Goal: Task Accomplishment & Management: Complete application form

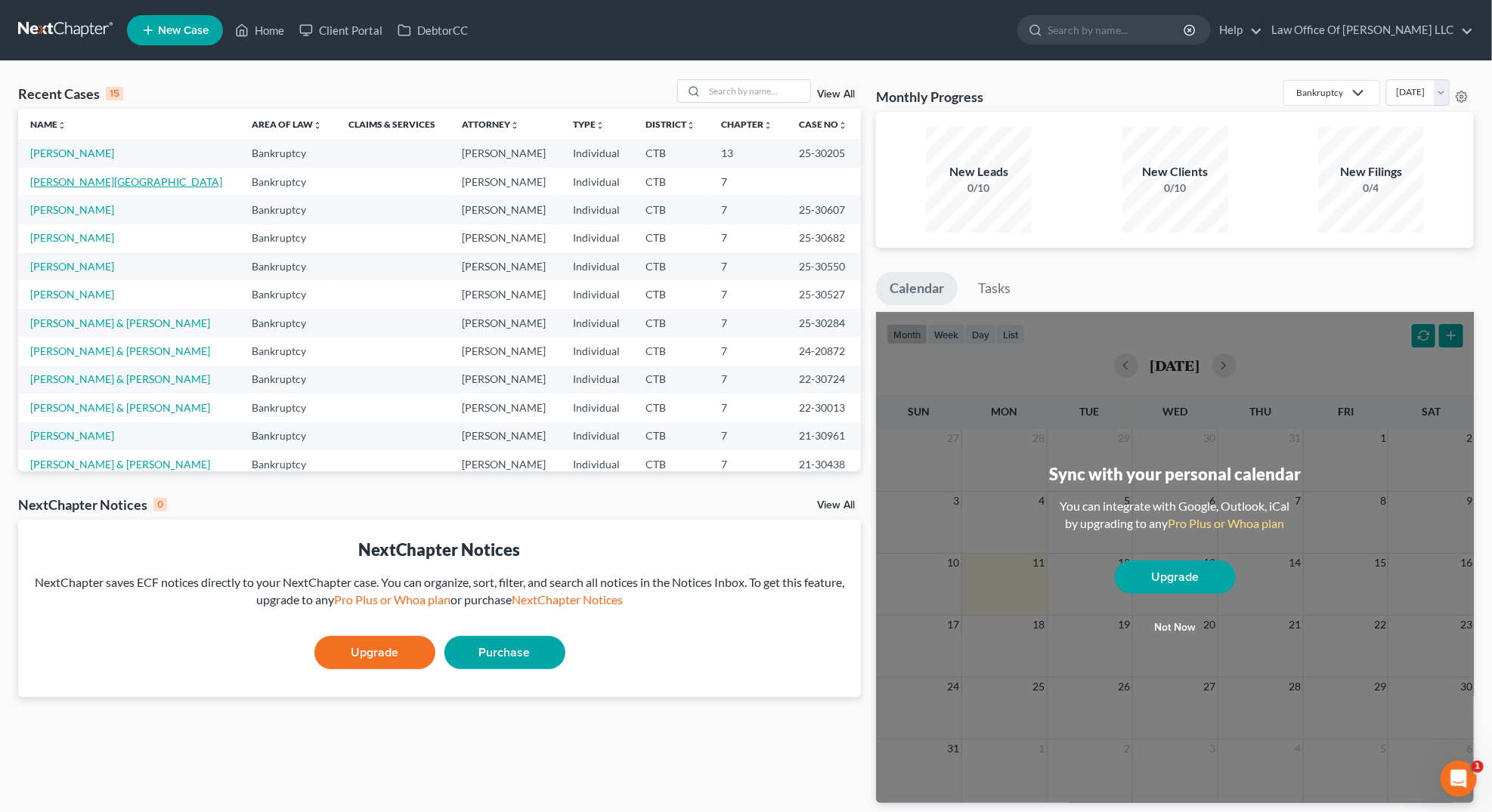
click at [62, 184] on link "[PERSON_NAME][GEOGRAPHIC_DATA]" at bounding box center [126, 181] width 192 height 13
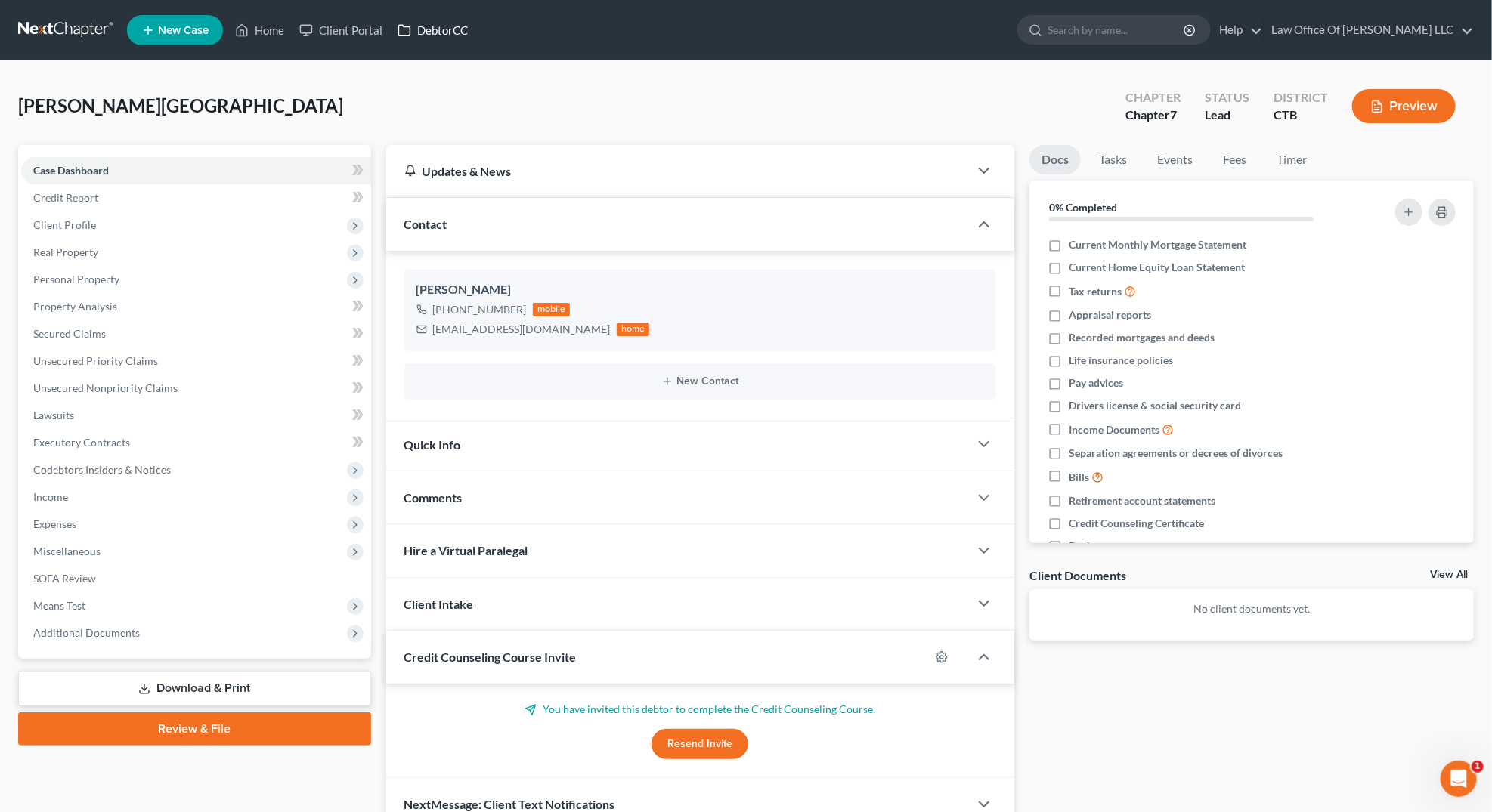
click at [445, 25] on link "DebtorCC" at bounding box center [432, 30] width 85 height 27
click at [48, 497] on span "Income" at bounding box center [51, 496] width 35 height 13
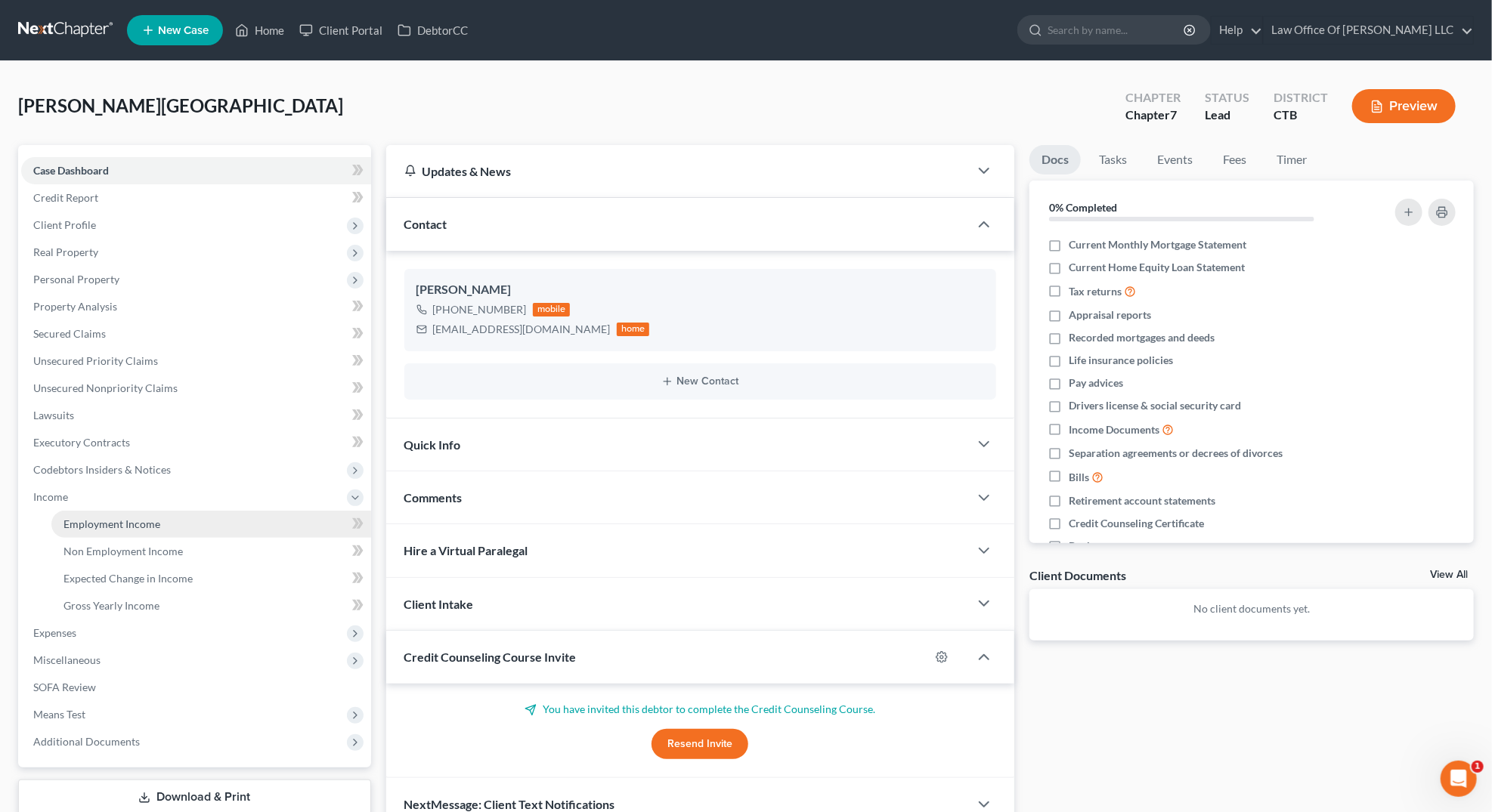
click at [115, 522] on span "Employment Income" at bounding box center [111, 524] width 97 height 13
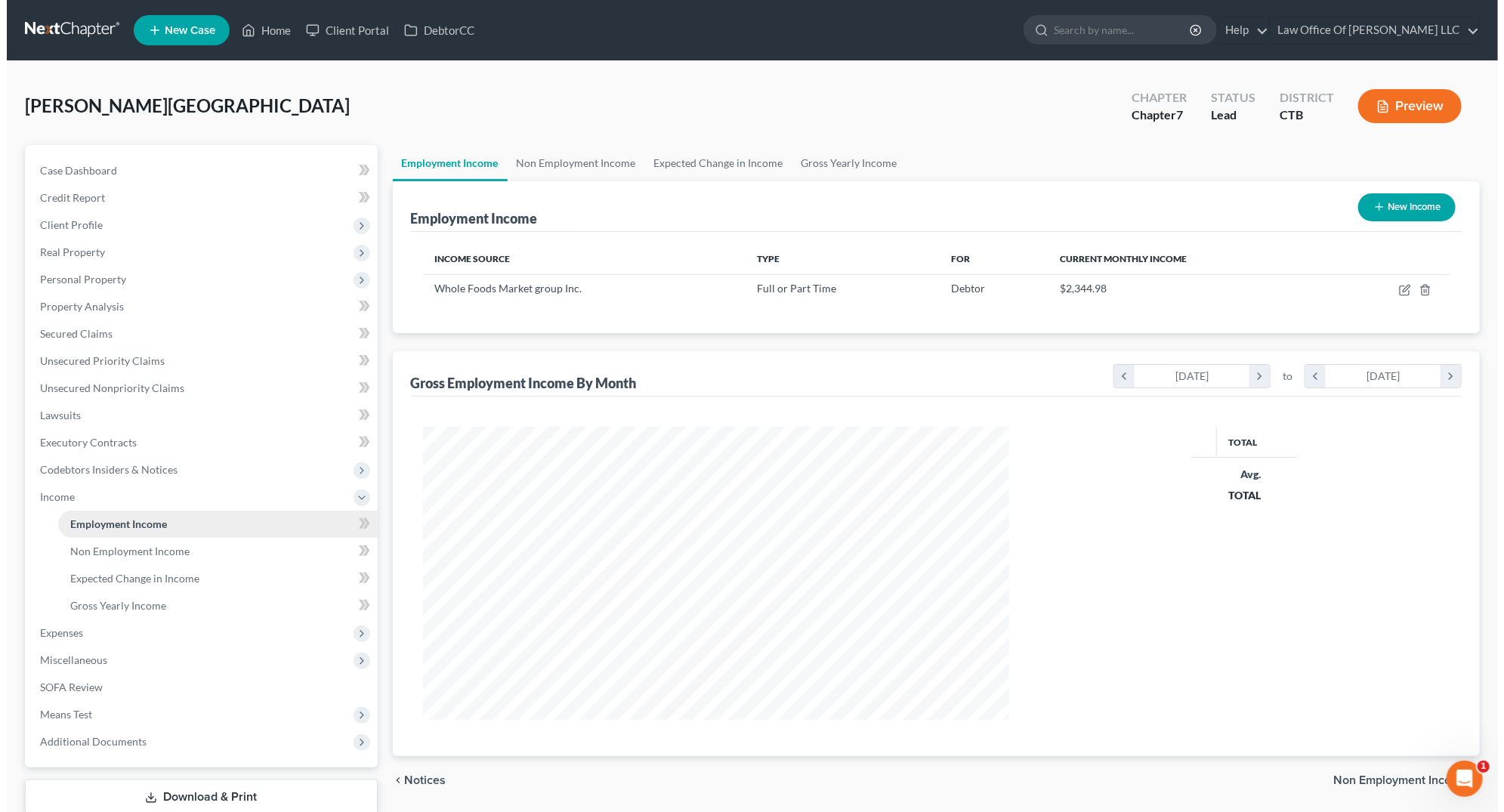
scroll to position [293, 617]
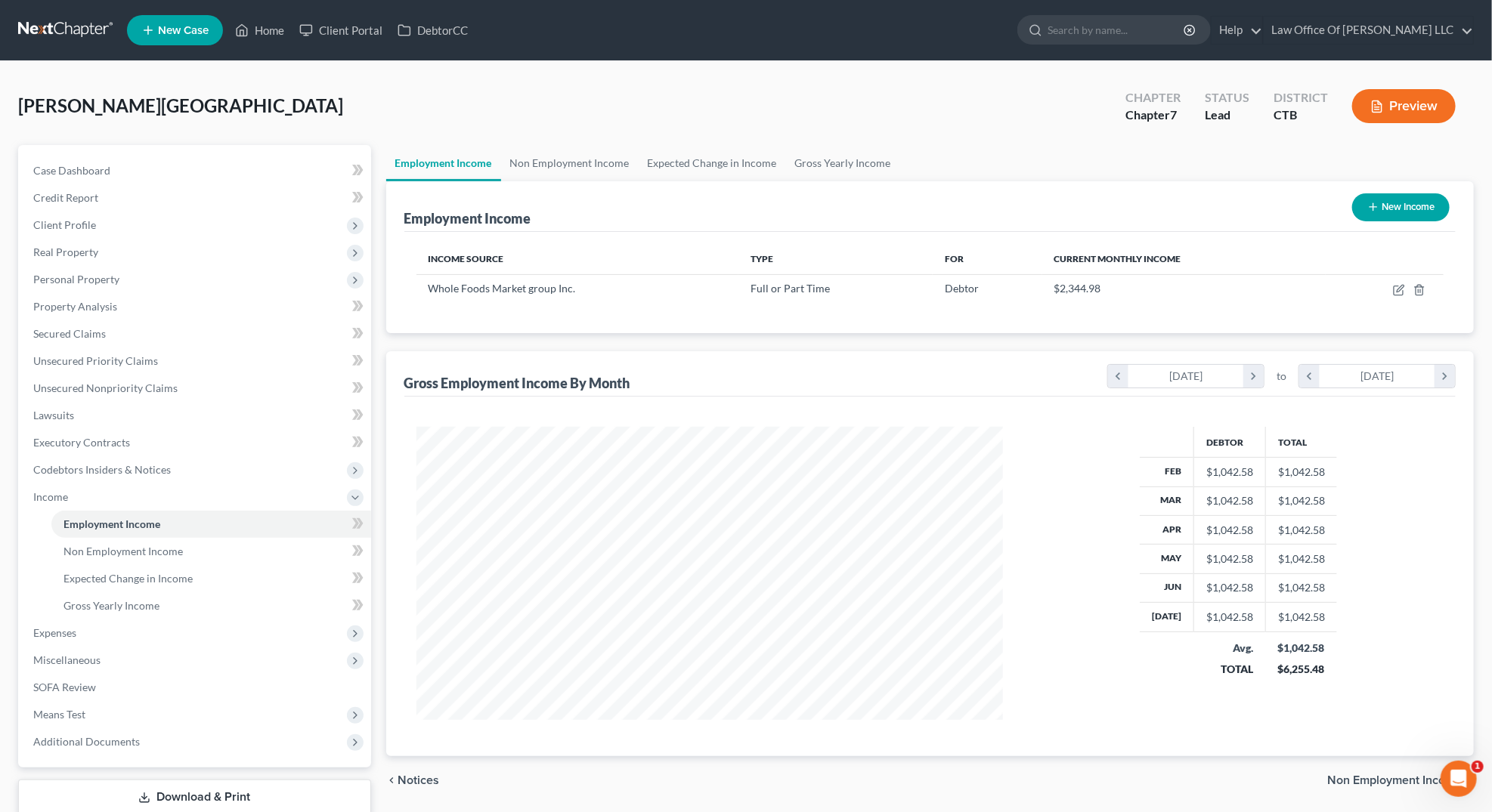
click at [1379, 107] on icon "button" at bounding box center [1377, 107] width 14 height 14
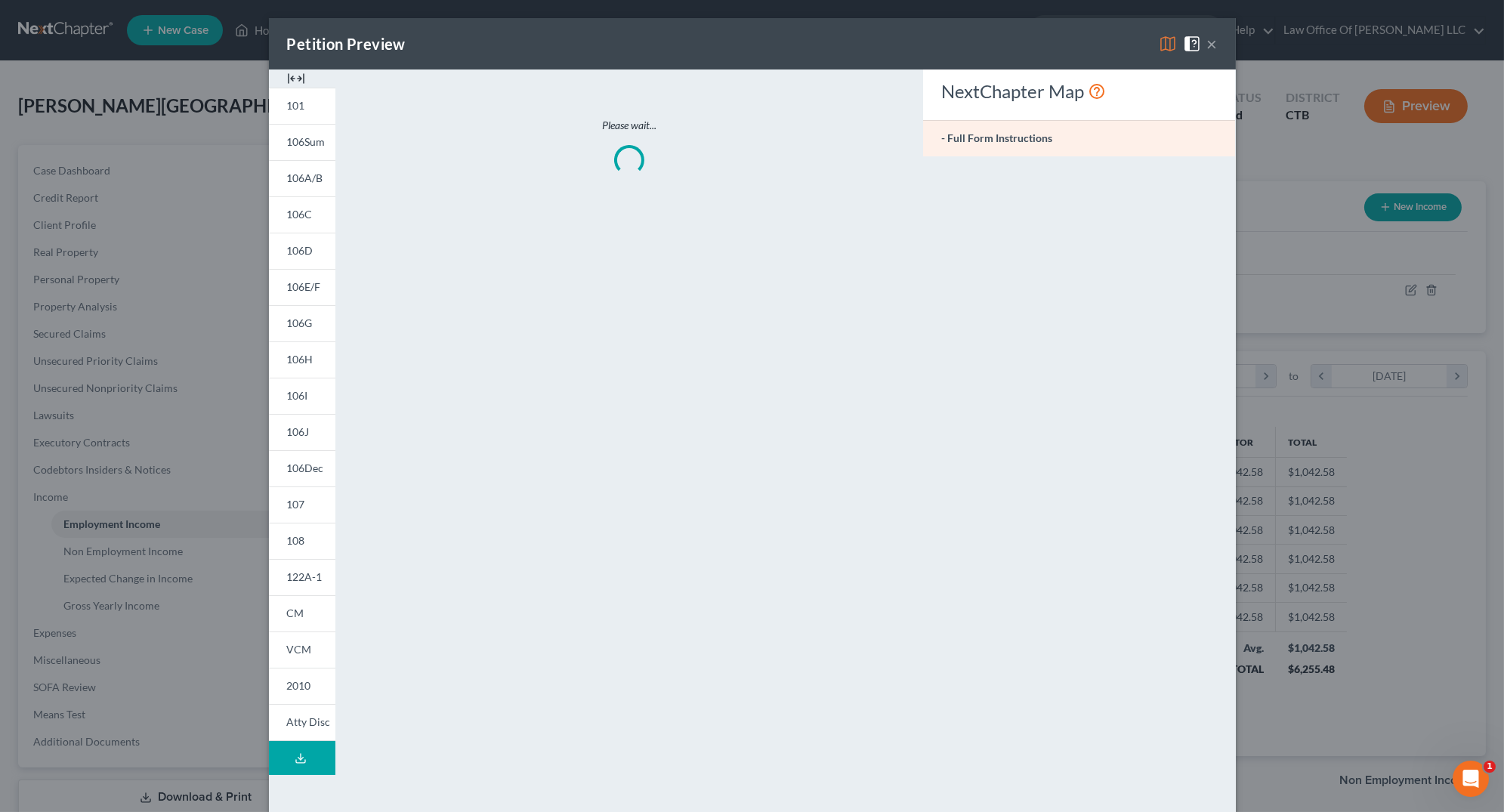
scroll to position [295, 622]
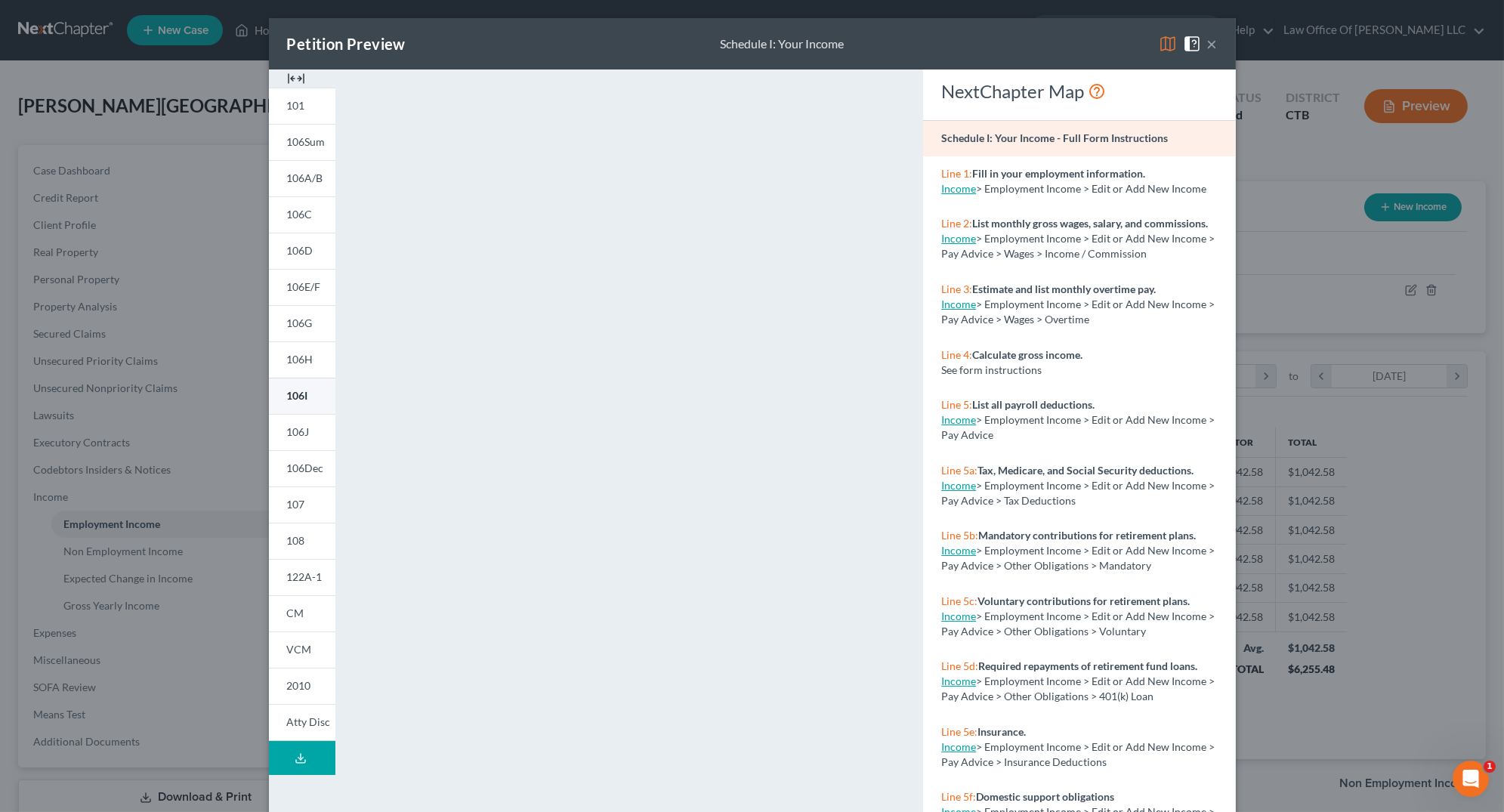
click at [305, 398] on link "106I" at bounding box center [301, 396] width 66 height 37
click at [288, 81] on img at bounding box center [296, 78] width 18 height 18
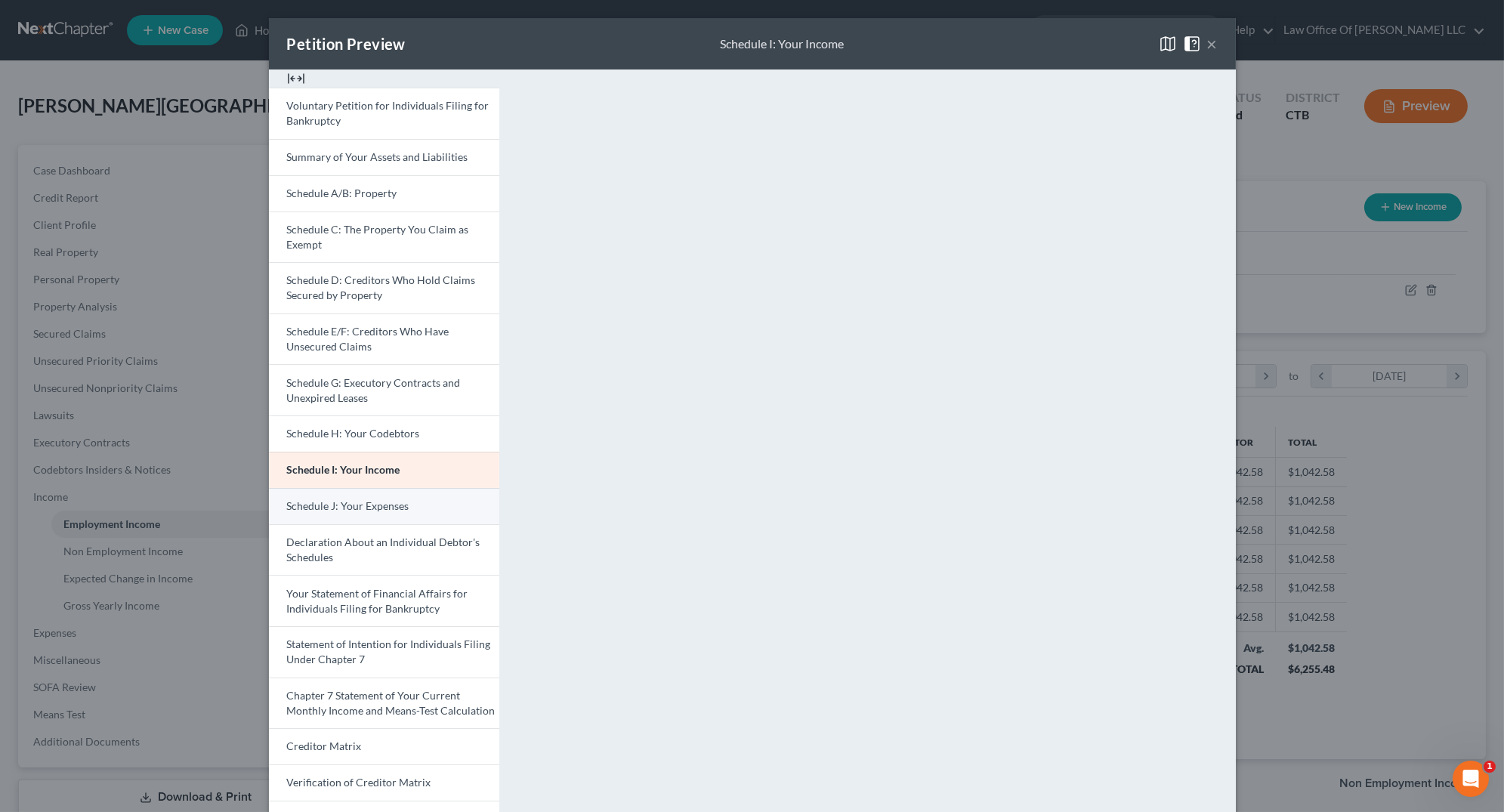
click at [332, 511] on link "Schedule J: Your Expenses" at bounding box center [384, 506] width 231 height 37
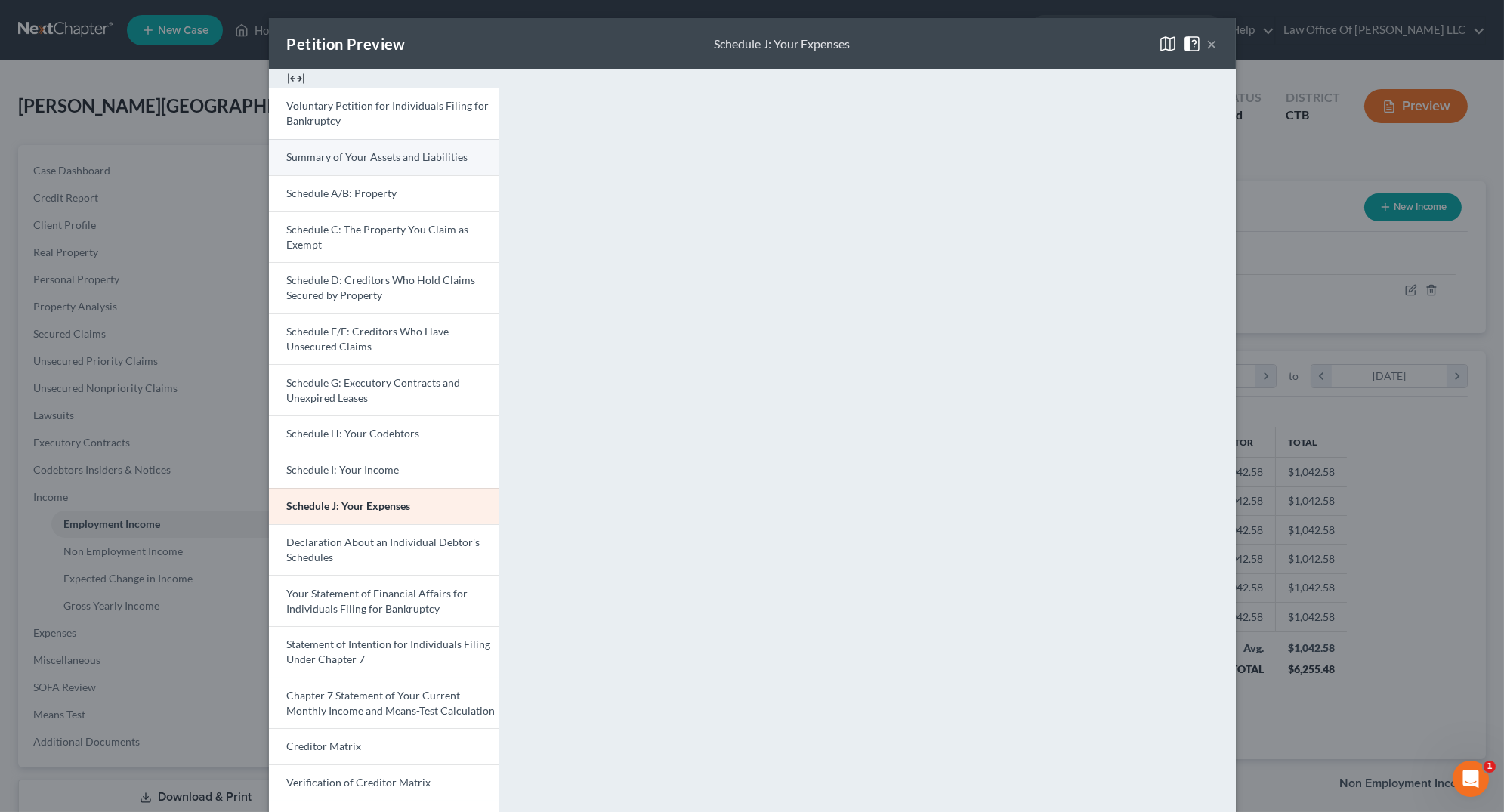
click at [360, 167] on link "Summary of Your Assets and Liabilities" at bounding box center [384, 158] width 231 height 37
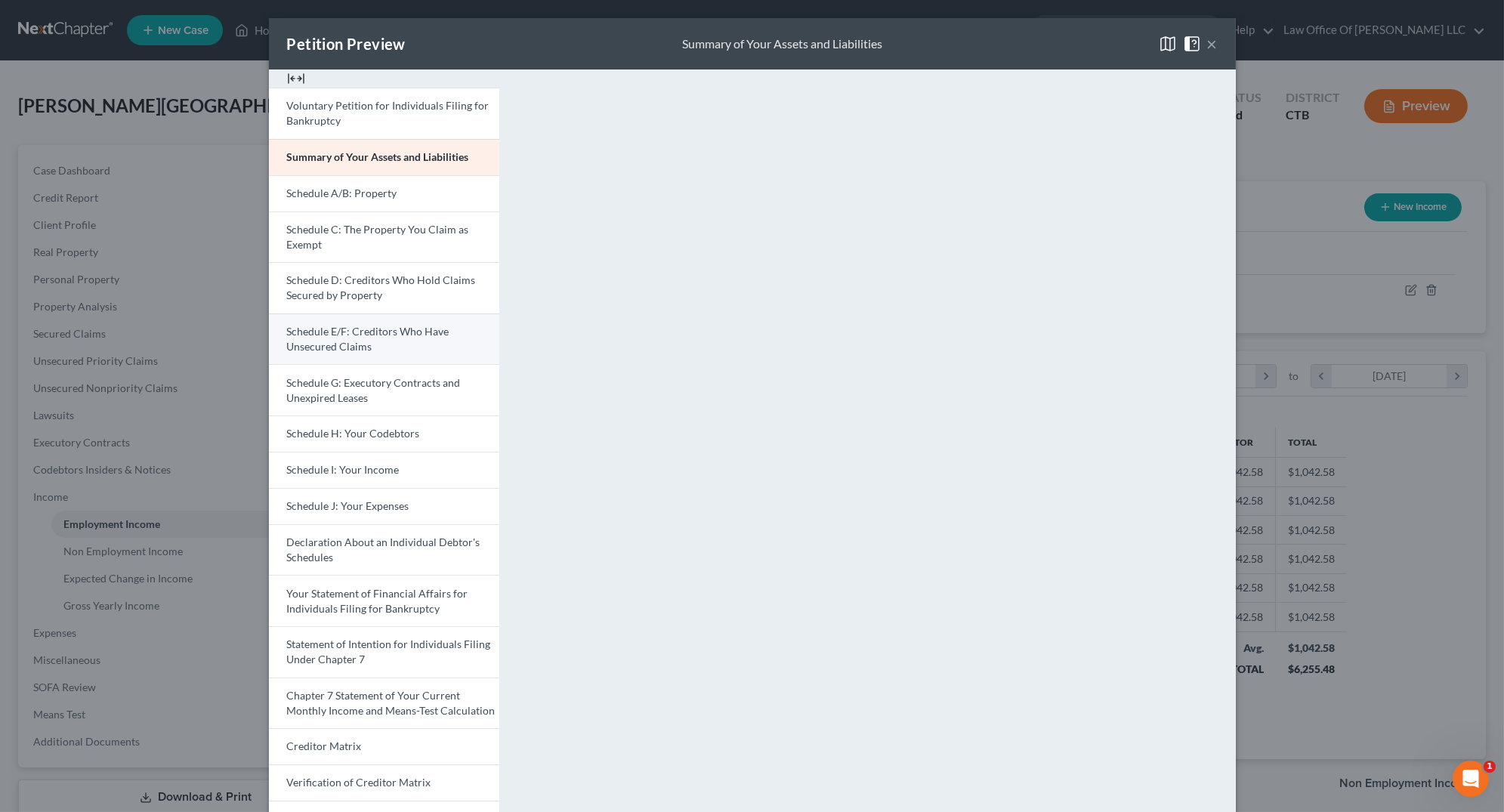
click at [334, 339] on link "Schedule E/F: Creditors Who Have Unsecured Claims" at bounding box center [384, 339] width 231 height 52
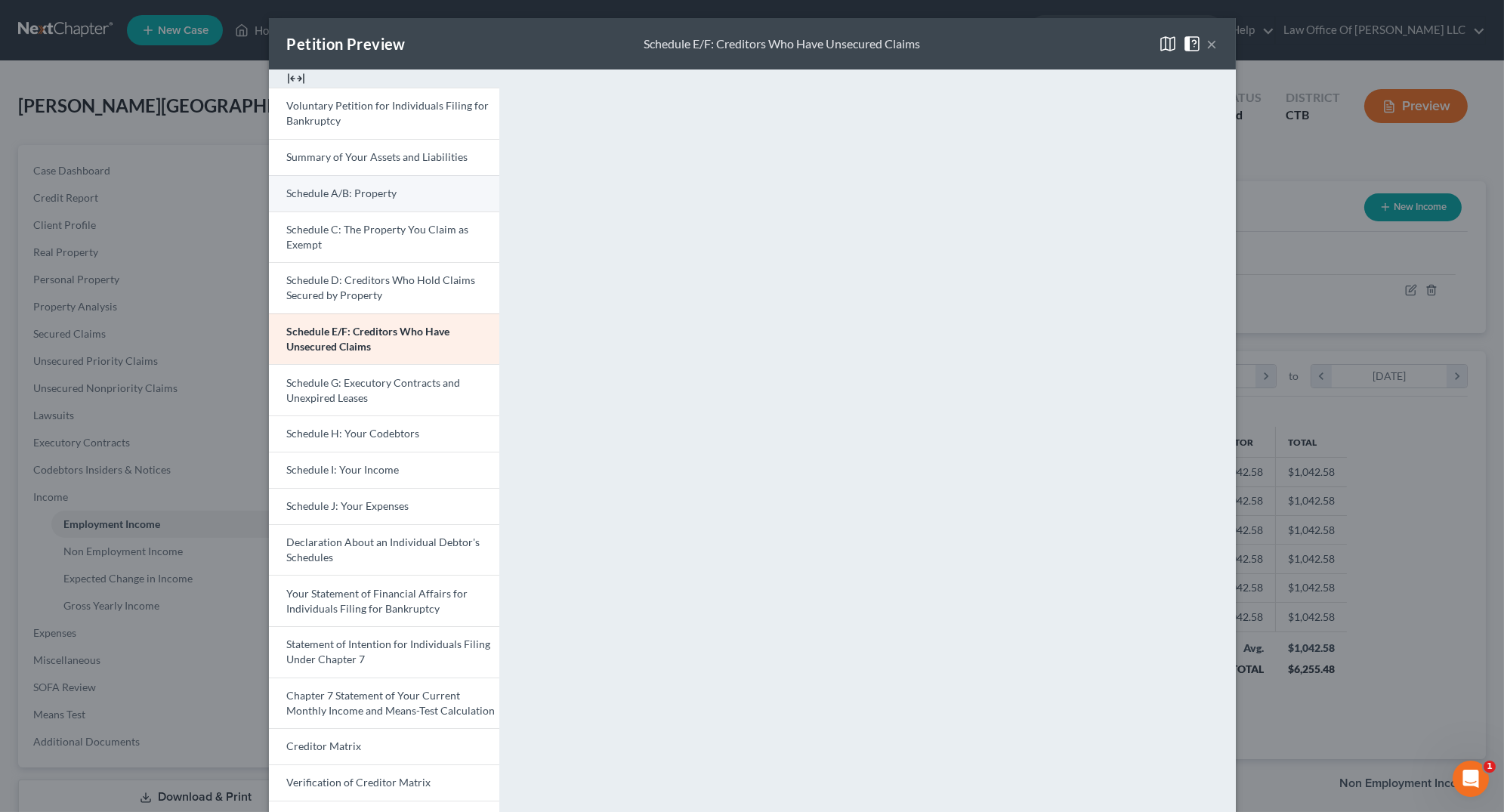
click at [408, 201] on link "Schedule A/B: Property" at bounding box center [384, 193] width 231 height 37
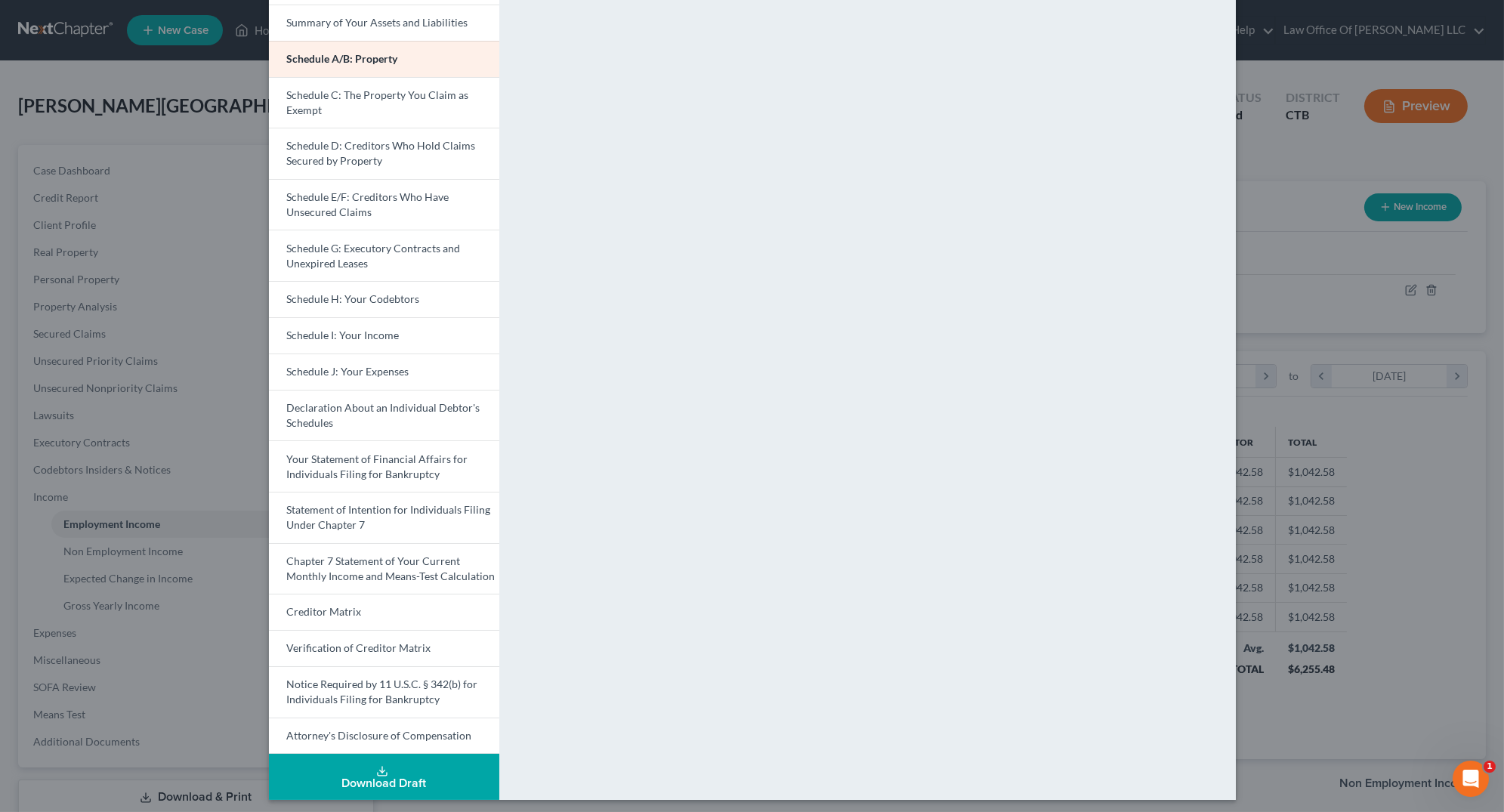
scroll to position [136, 0]
